Goal: Find specific page/section: Find specific page/section

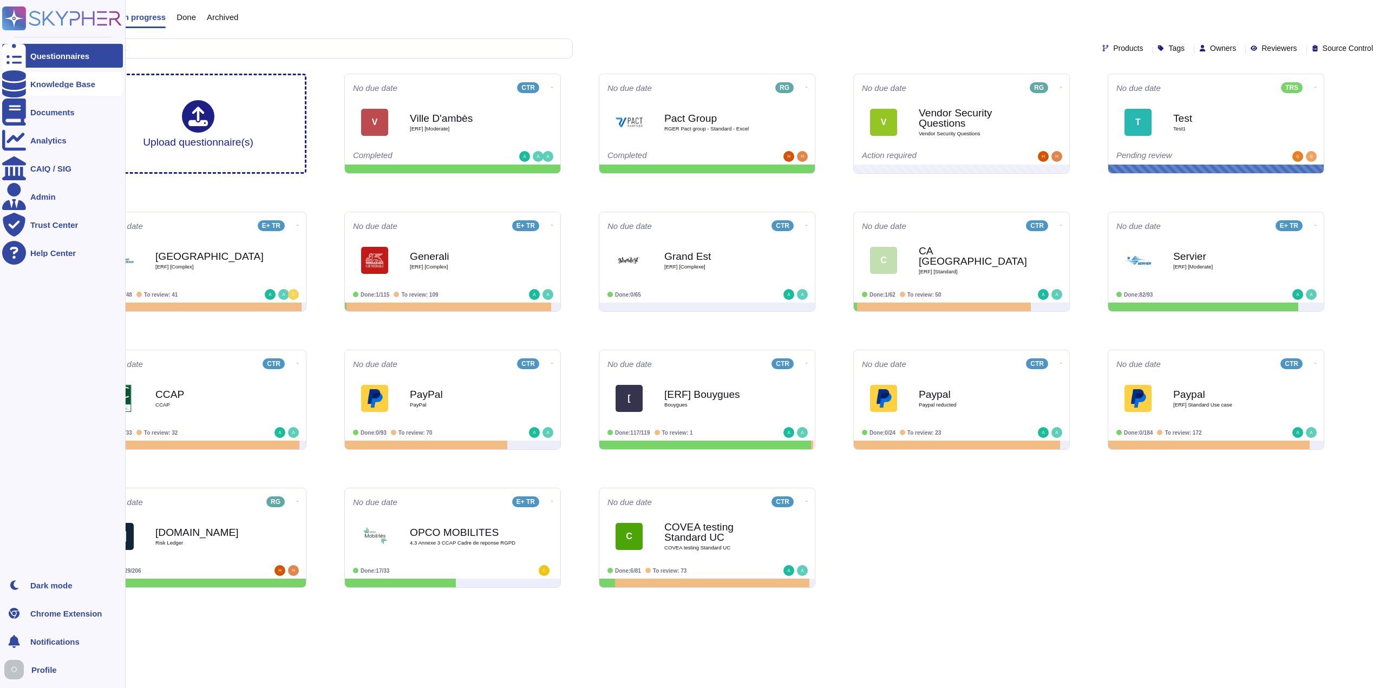
click at [21, 87] on div at bounding box center [14, 84] width 24 height 24
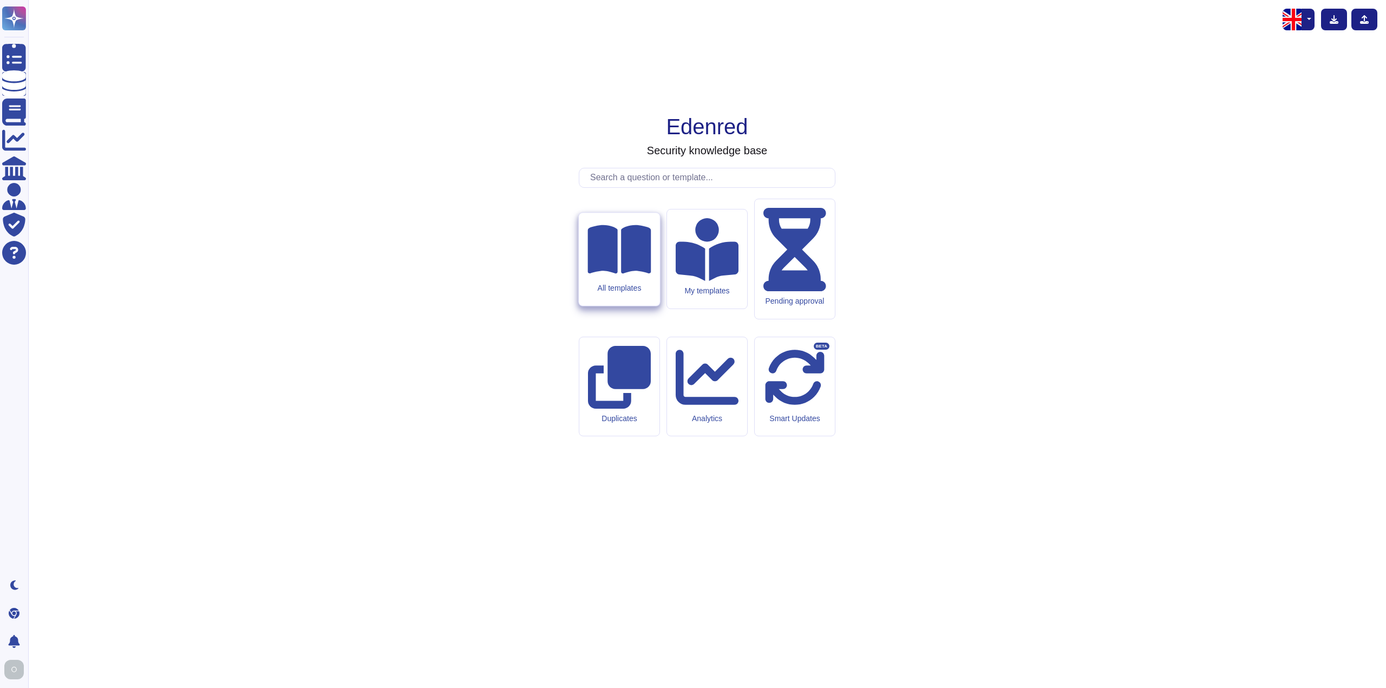
click at [635, 306] on div "All templates" at bounding box center [619, 259] width 81 height 93
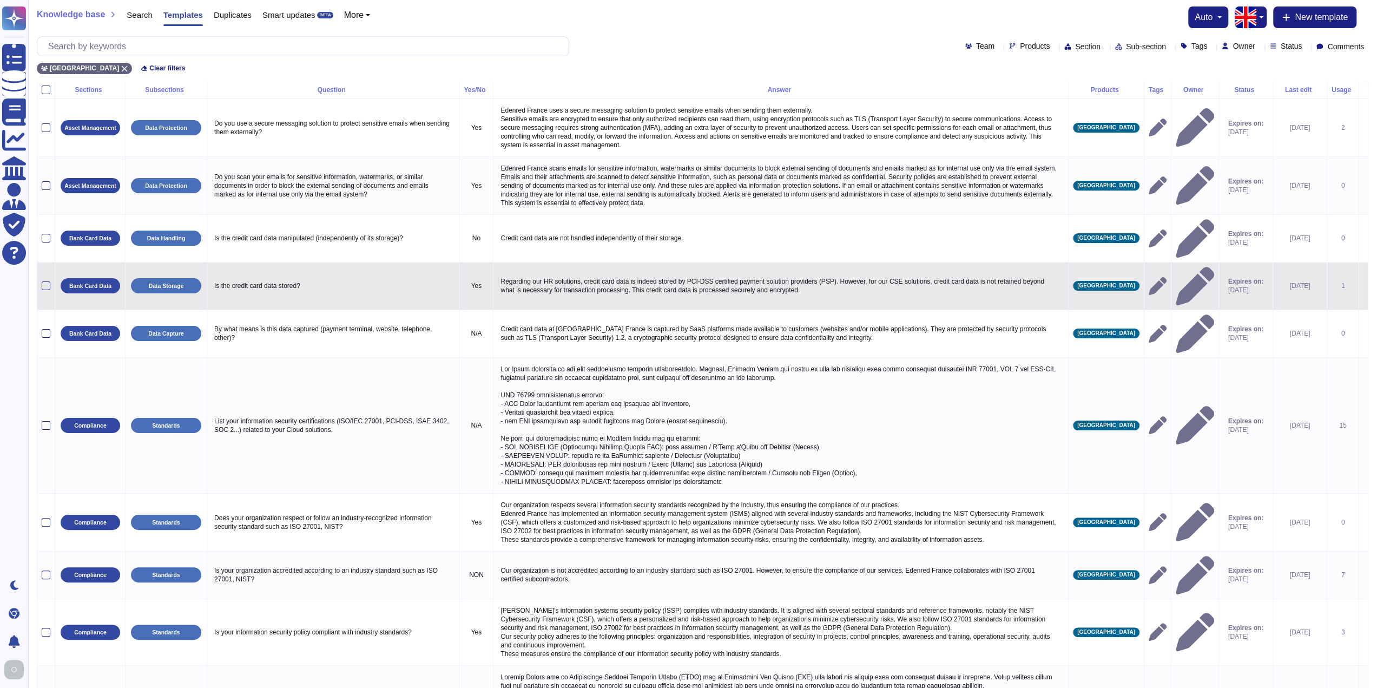
click at [385, 269] on td "Is the credit card data stored?" at bounding box center [333, 286] width 252 height 48
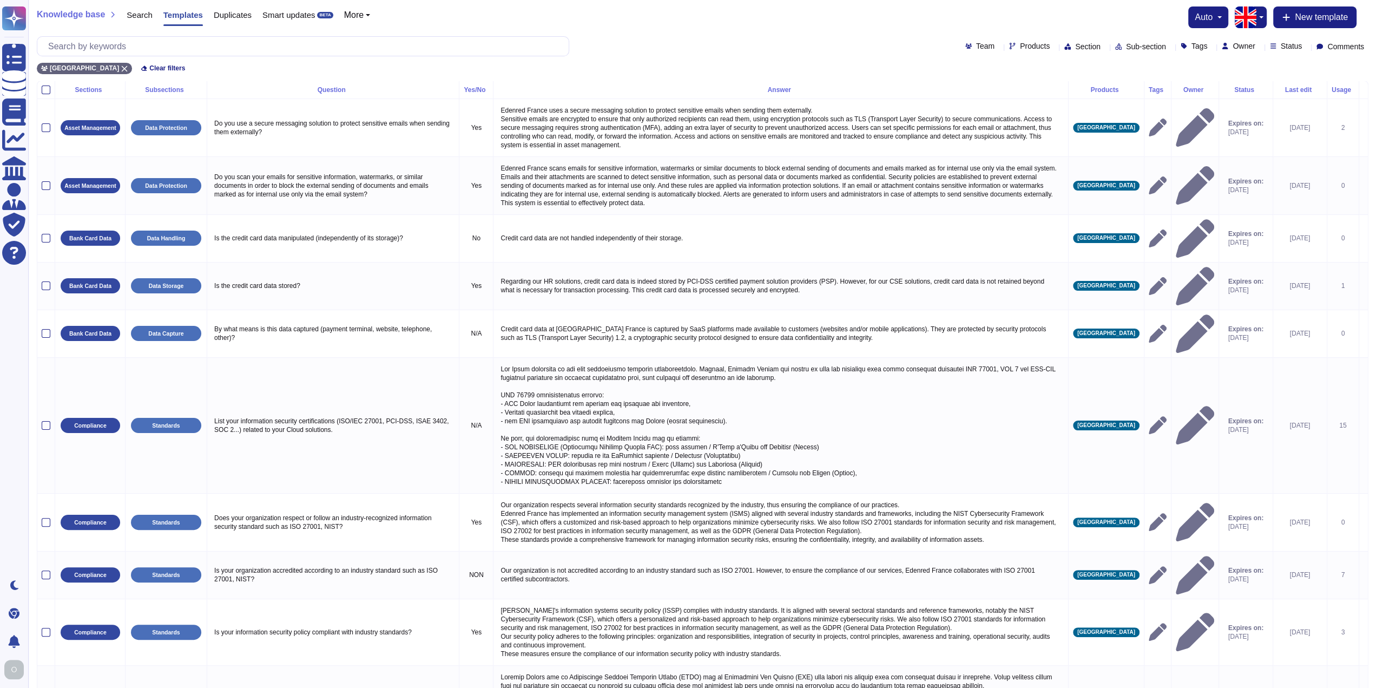
drag, startPoint x: 385, startPoint y: 268, endPoint x: 629, endPoint y: 22, distance: 346.7
click at [629, 22] on div "Knowledge base Search Templates Duplicates Smart updates BETA More auto New tem…" at bounding box center [703, 17] width 1332 height 22
